Goal: Use online tool/utility: Utilize a website feature to perform a specific function

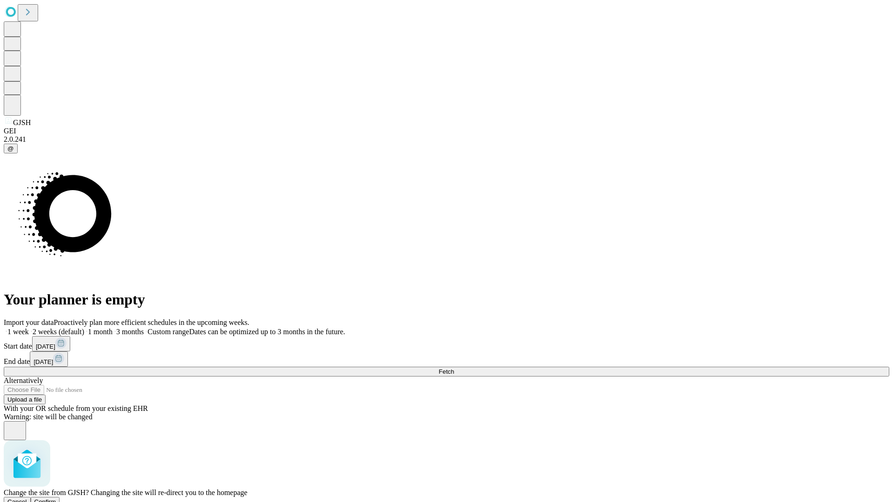
click at [56, 499] on span "Confirm" at bounding box center [45, 502] width 22 height 7
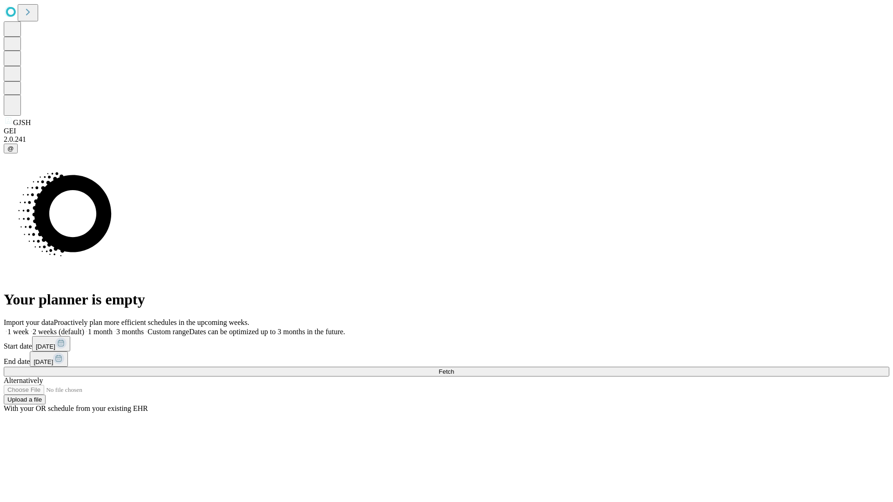
click at [84, 328] on label "2 weeks (default)" at bounding box center [56, 332] width 55 height 8
click at [454, 368] on span "Fetch" at bounding box center [446, 371] width 15 height 7
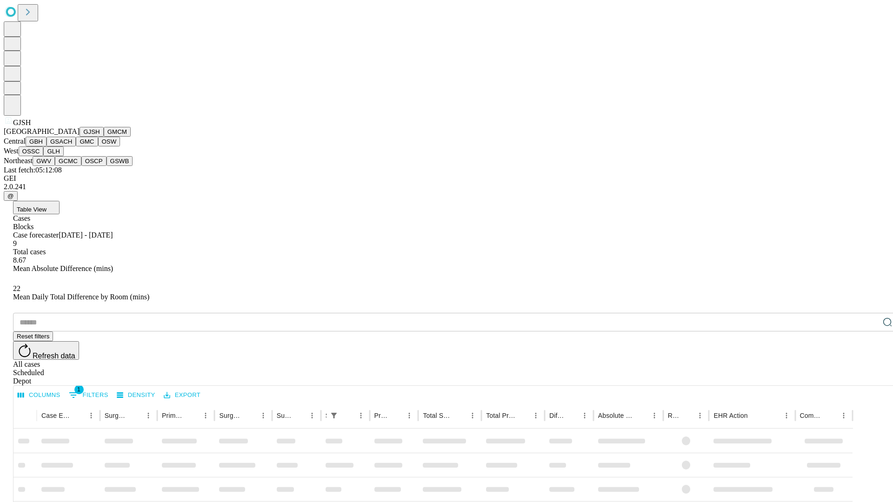
click at [104, 137] on button "GMCM" at bounding box center [117, 132] width 27 height 10
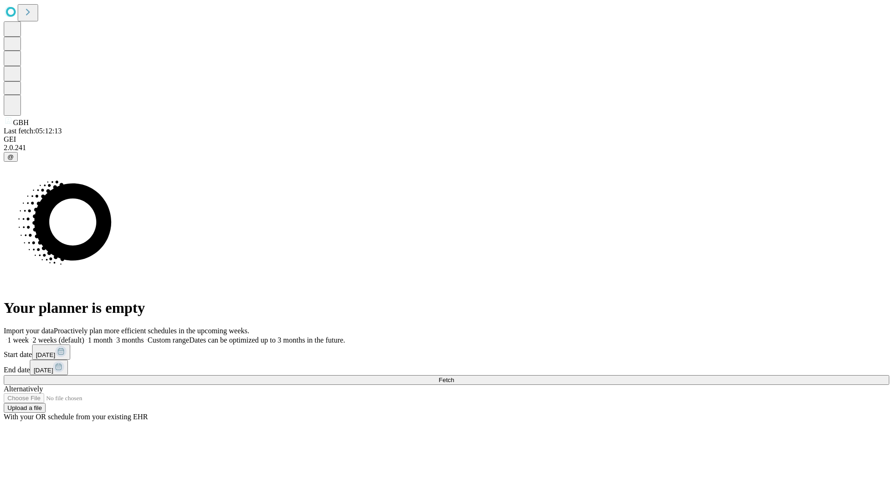
click at [454, 377] on span "Fetch" at bounding box center [446, 380] width 15 height 7
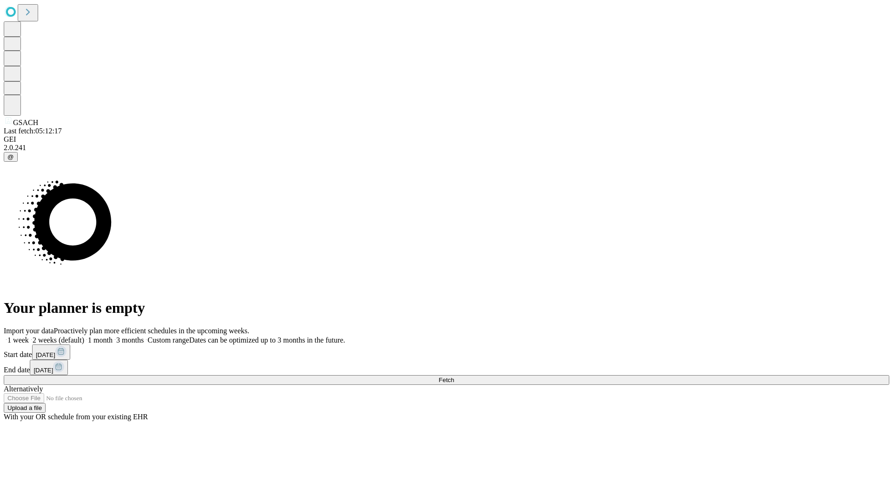
click at [84, 336] on label "2 weeks (default)" at bounding box center [56, 340] width 55 height 8
click at [454, 377] on span "Fetch" at bounding box center [446, 380] width 15 height 7
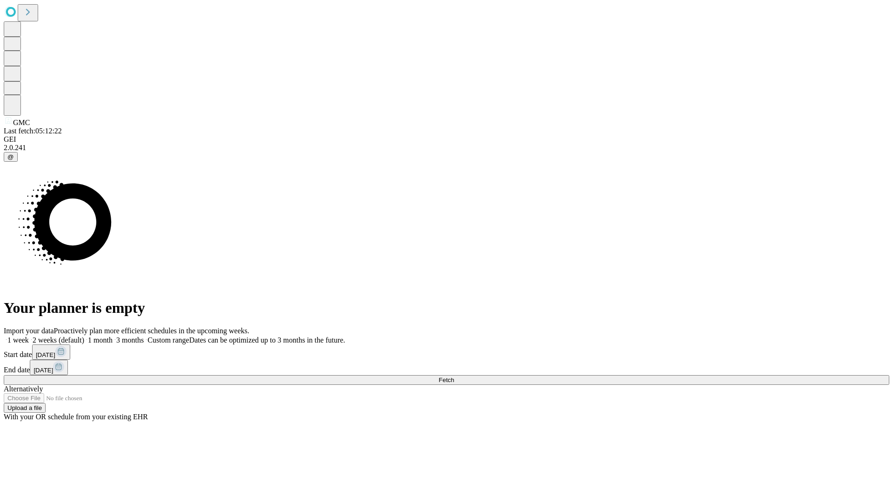
click at [84, 336] on label "2 weeks (default)" at bounding box center [56, 340] width 55 height 8
click at [454, 377] on span "Fetch" at bounding box center [446, 380] width 15 height 7
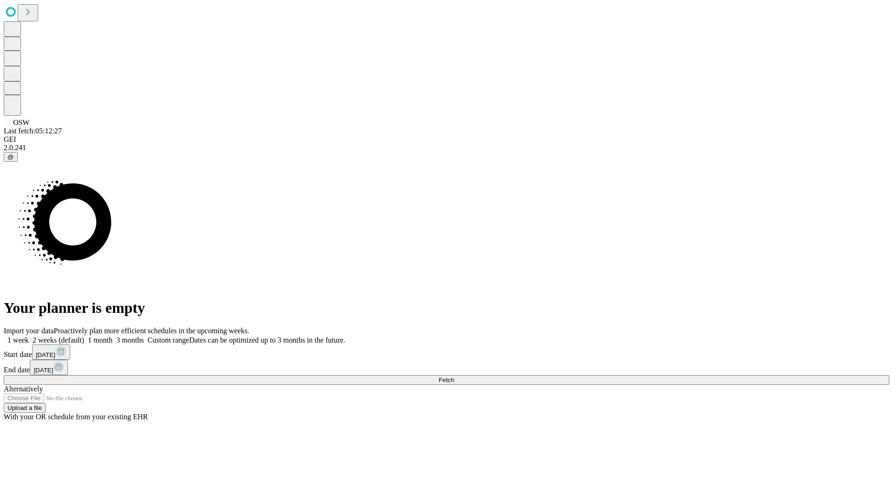
click at [84, 336] on label "2 weeks (default)" at bounding box center [56, 340] width 55 height 8
click at [454, 377] on span "Fetch" at bounding box center [446, 380] width 15 height 7
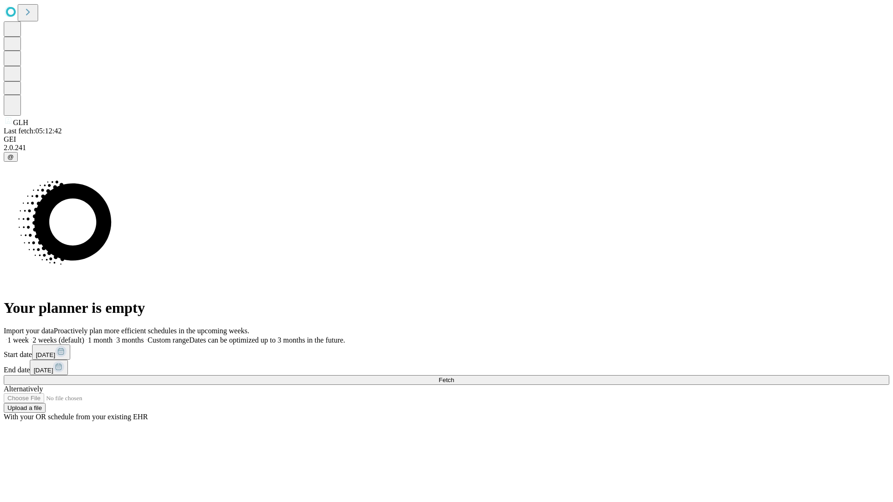
click at [84, 336] on label "2 weeks (default)" at bounding box center [56, 340] width 55 height 8
click at [454, 377] on span "Fetch" at bounding box center [446, 380] width 15 height 7
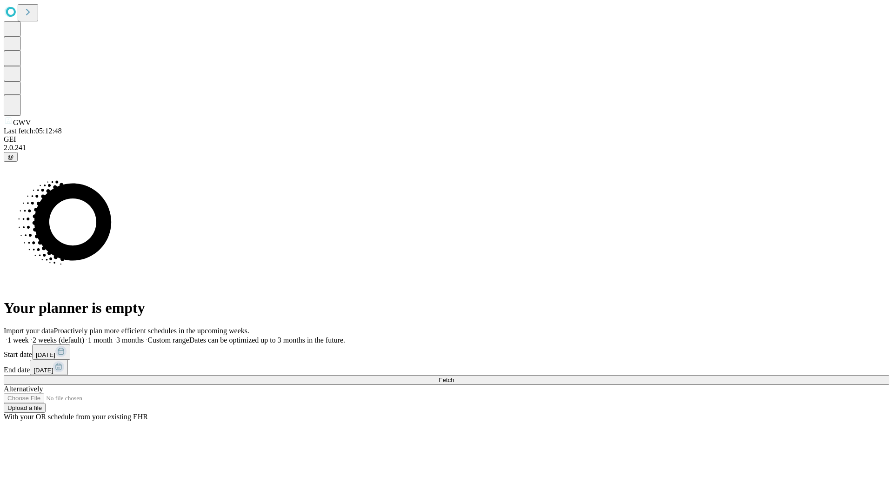
click at [84, 336] on label "2 weeks (default)" at bounding box center [56, 340] width 55 height 8
click at [454, 377] on span "Fetch" at bounding box center [446, 380] width 15 height 7
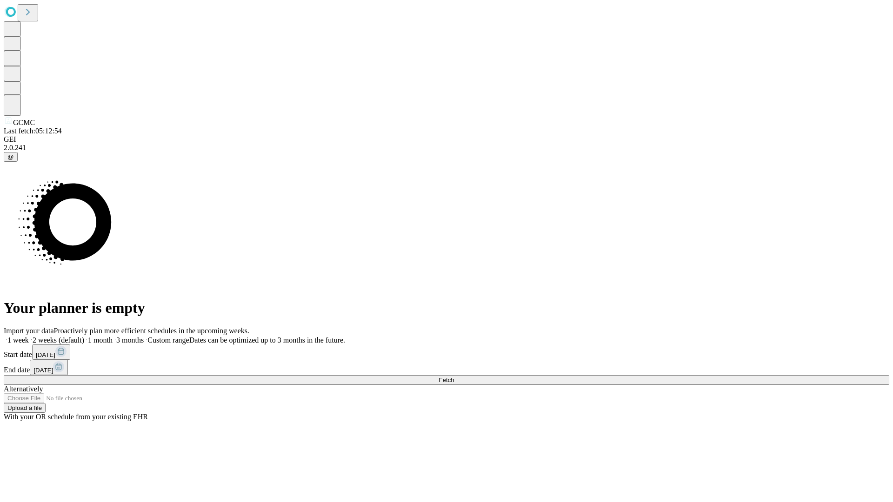
click at [84, 336] on label "2 weeks (default)" at bounding box center [56, 340] width 55 height 8
click at [454, 377] on span "Fetch" at bounding box center [446, 380] width 15 height 7
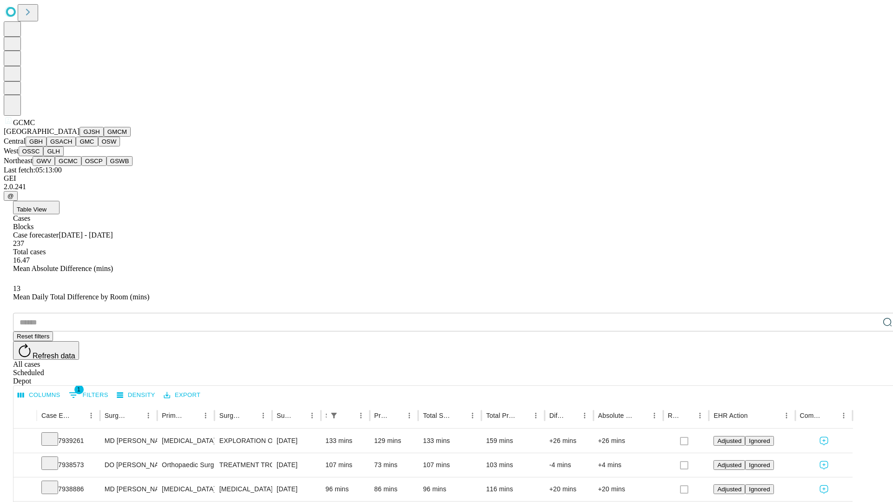
click at [81, 166] on button "OSCP" at bounding box center [93, 161] width 25 height 10
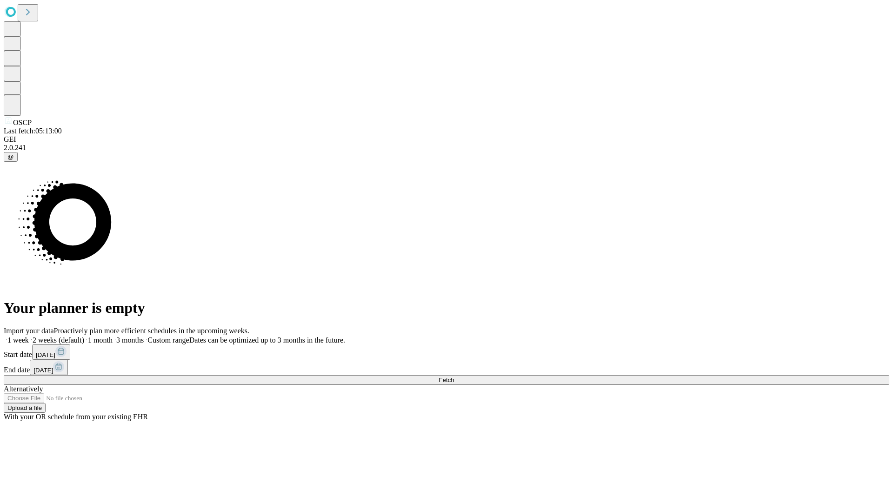
click at [454, 377] on span "Fetch" at bounding box center [446, 380] width 15 height 7
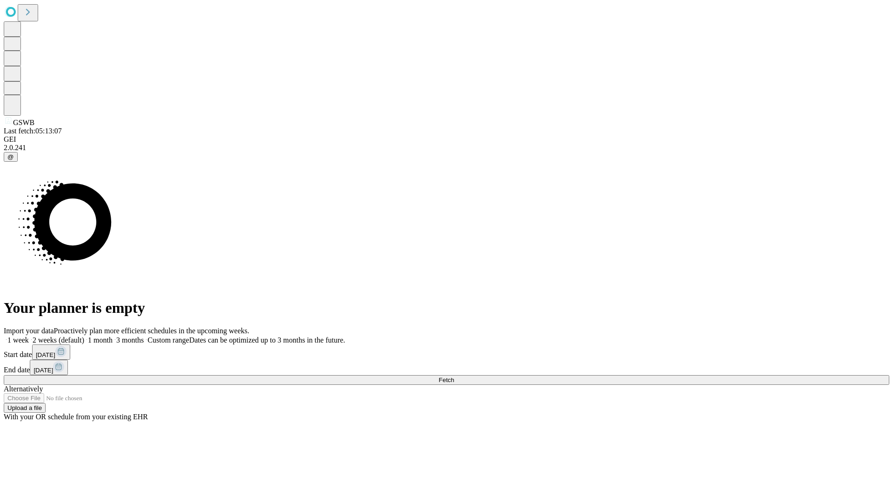
click at [84, 336] on label "2 weeks (default)" at bounding box center [56, 340] width 55 height 8
click at [454, 377] on span "Fetch" at bounding box center [446, 380] width 15 height 7
